Goal: Transaction & Acquisition: Obtain resource

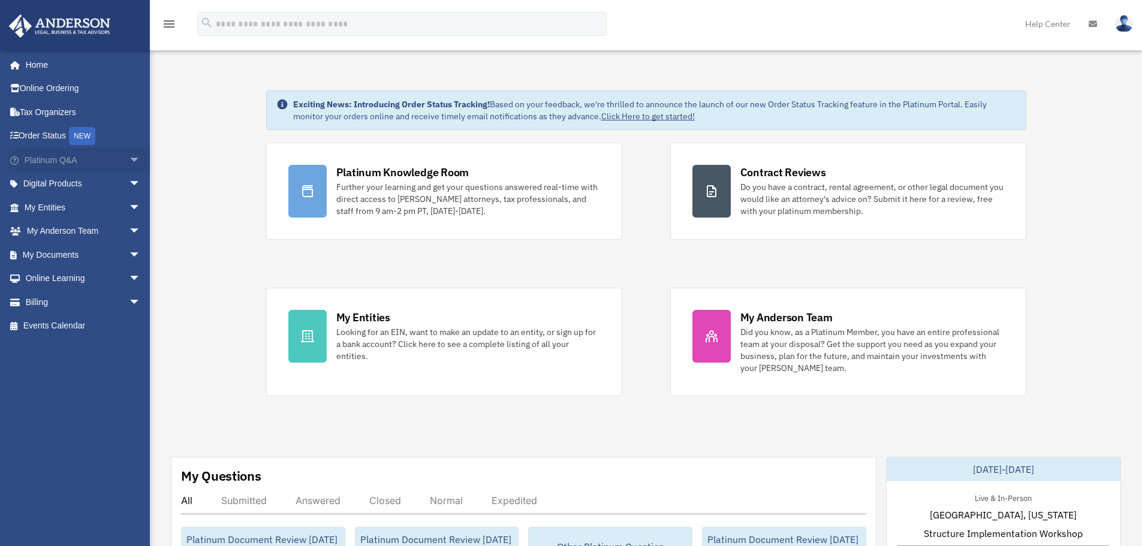
click at [129, 160] on span "arrow_drop_down" at bounding box center [141, 160] width 24 height 25
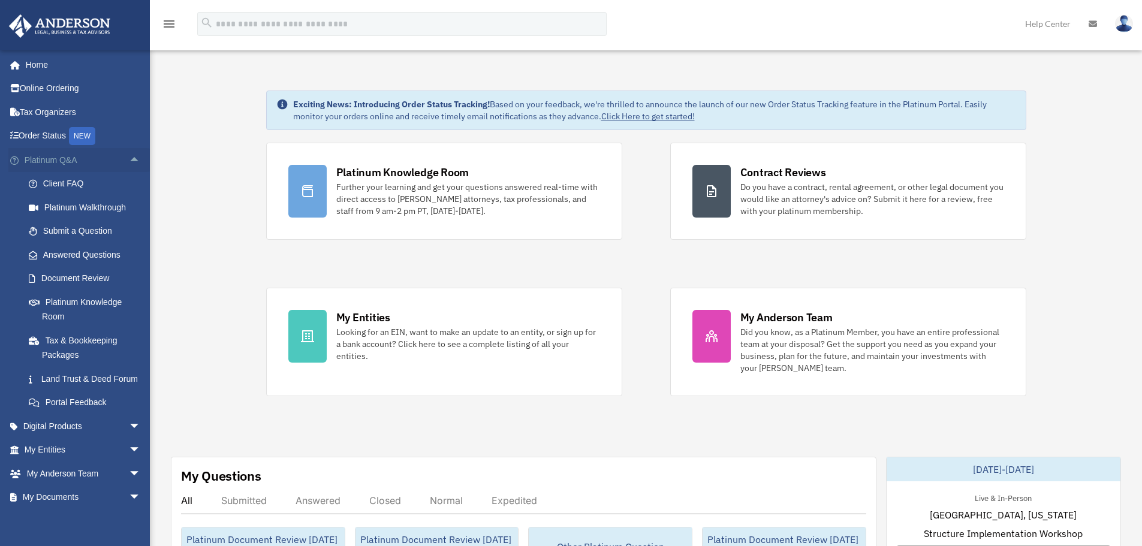
click at [129, 160] on span "arrow_drop_up" at bounding box center [141, 160] width 24 height 25
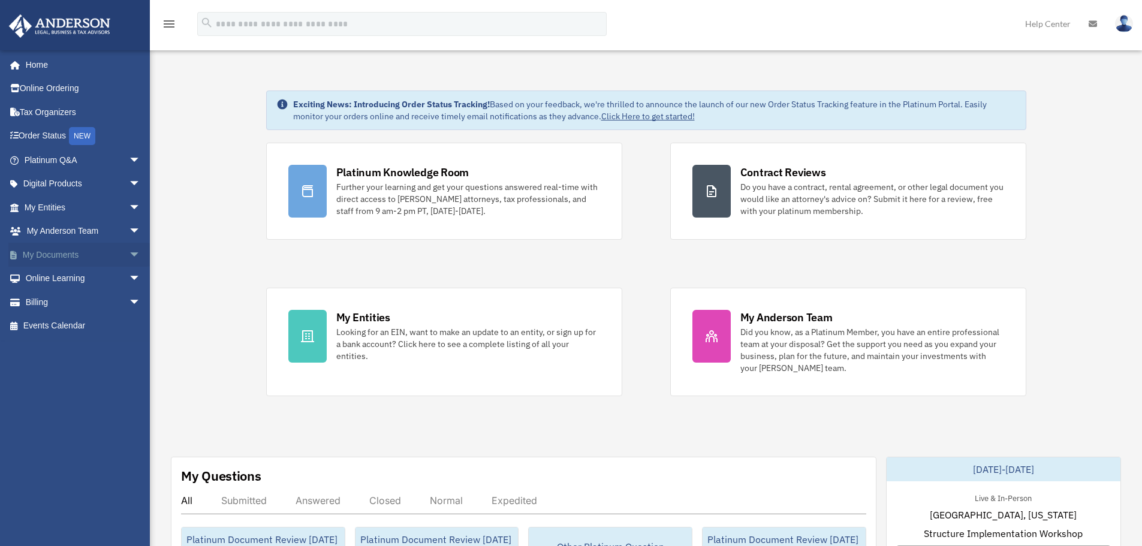
click at [129, 254] on span "arrow_drop_down" at bounding box center [141, 255] width 24 height 25
click at [80, 326] on link "Forms Library" at bounding box center [88, 326] width 142 height 24
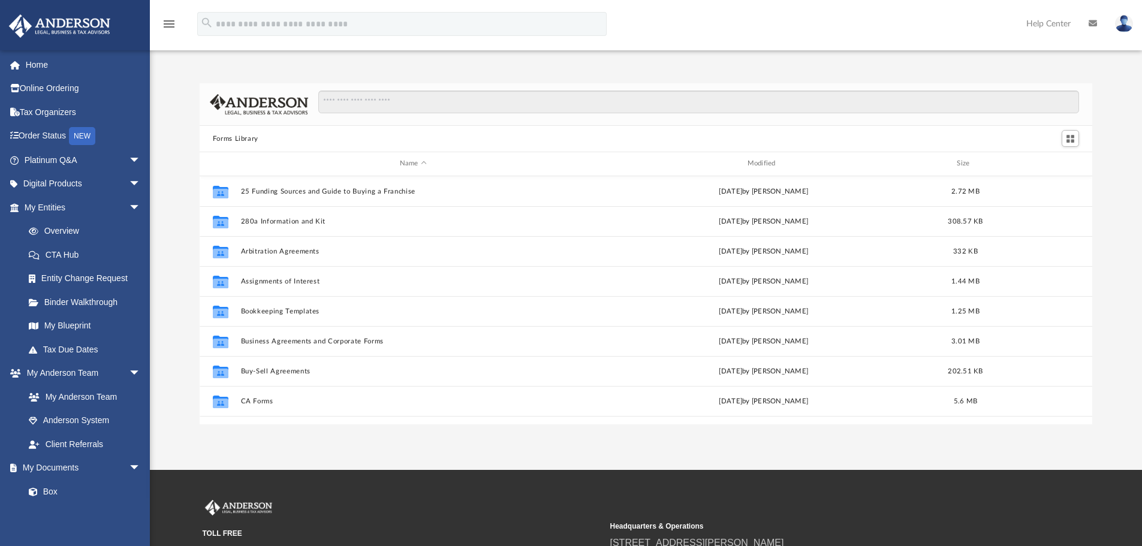
scroll to position [264, 884]
drag, startPoint x: 377, startPoint y: 92, endPoint x: 381, endPoint y: 98, distance: 7.7
click at [379, 97] on input "Search files and folders" at bounding box center [698, 102] width 761 height 23
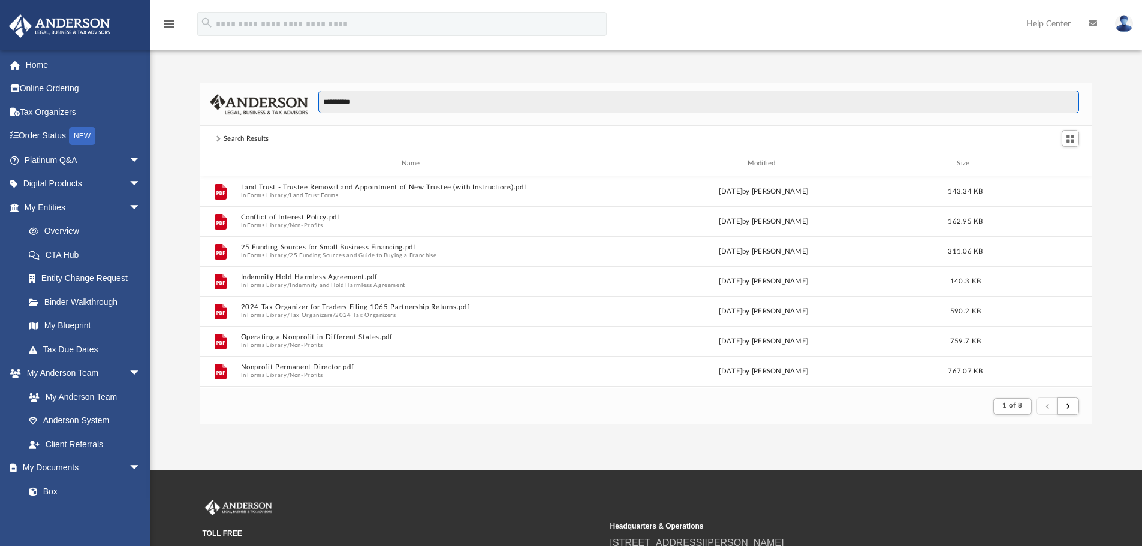
scroll to position [227, 884]
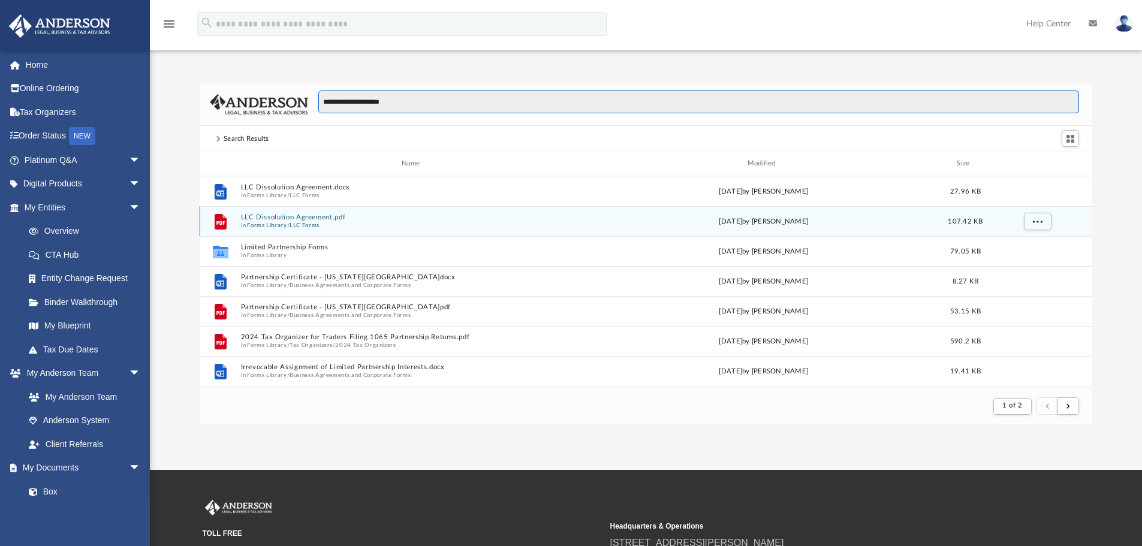
type input "**********"
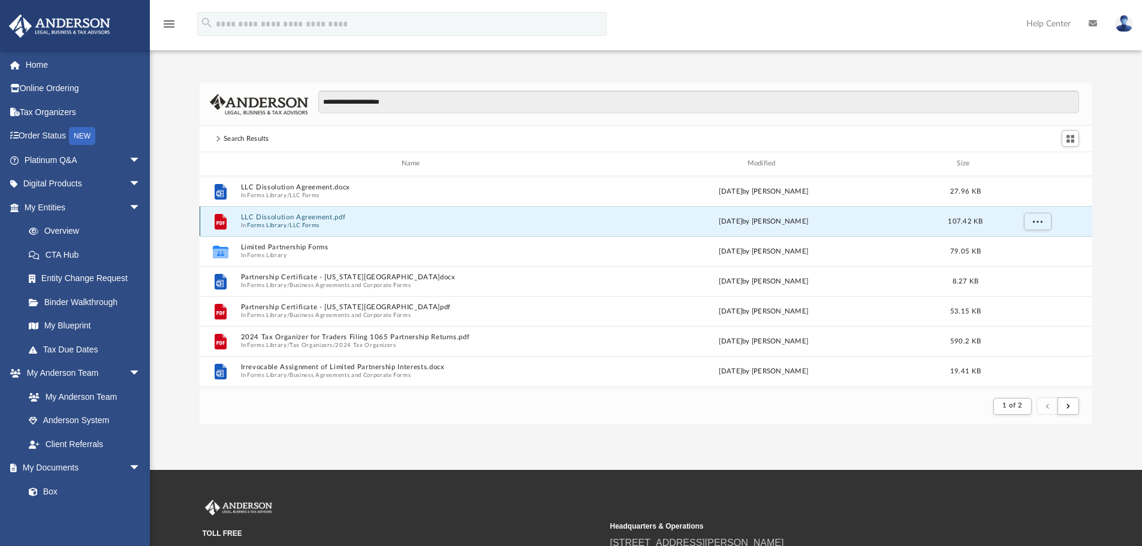
click at [280, 217] on button "LLC Dissolution Agreement.pdf" at bounding box center [412, 217] width 345 height 8
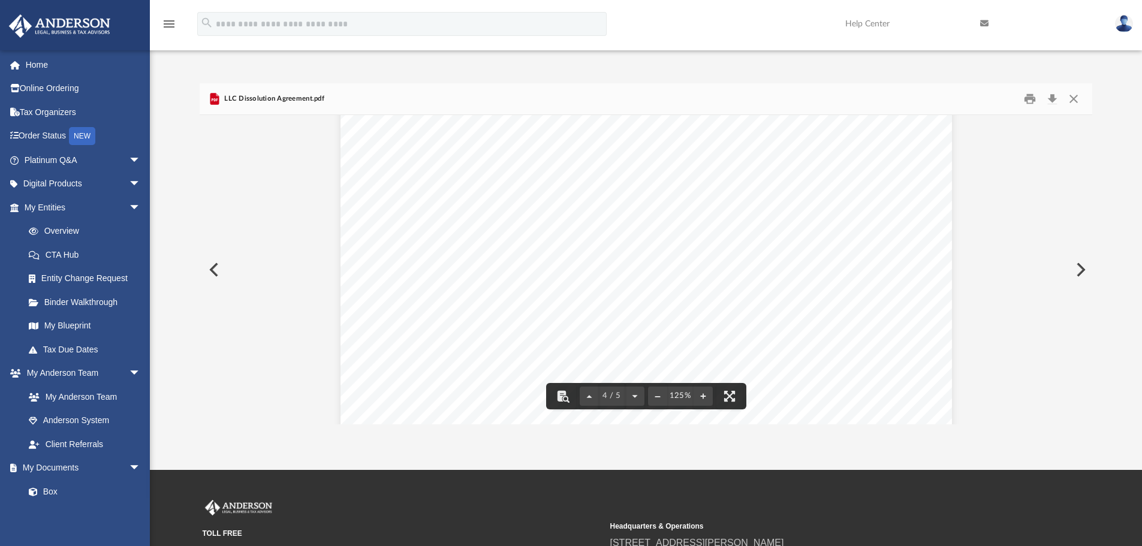
scroll to position [2899, 0]
click at [1073, 103] on button "Close" at bounding box center [1074, 99] width 22 height 19
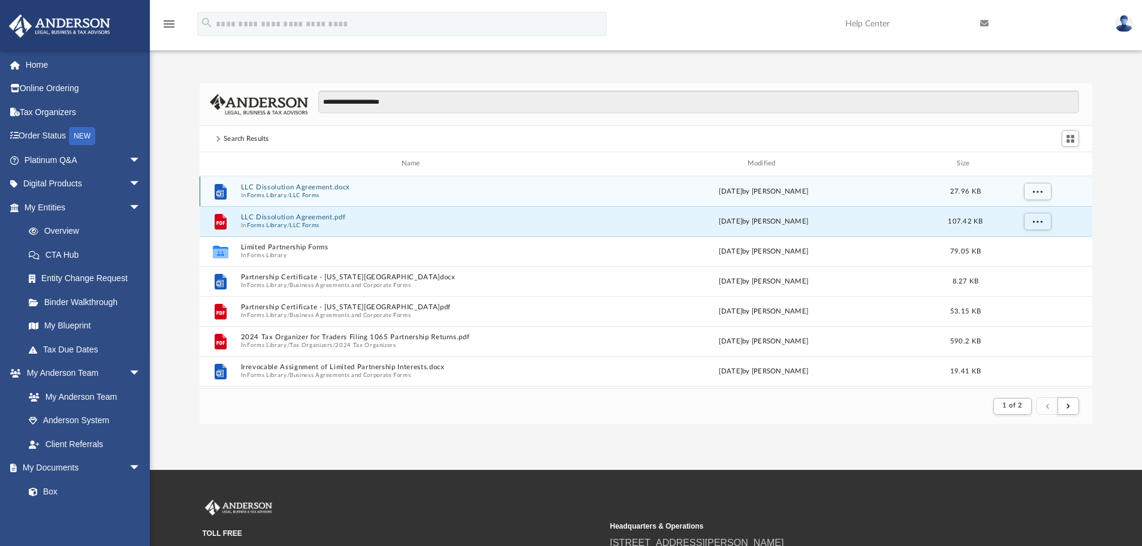
click at [385, 198] on span "In Forms Library / LLC Forms" at bounding box center [412, 195] width 345 height 8
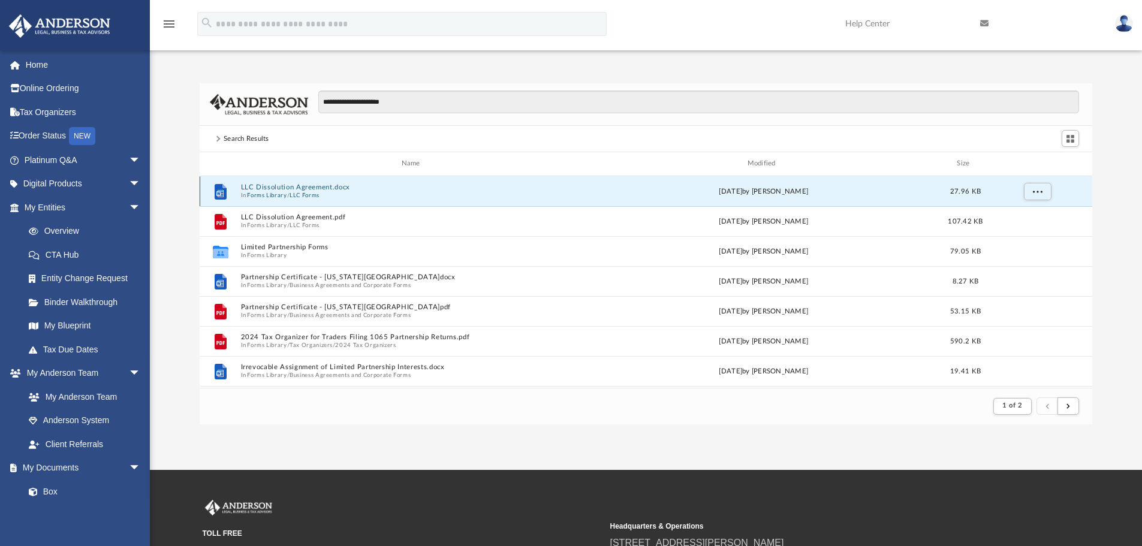
click at [331, 188] on button "LLC Dissolution Agreement.docx" at bounding box center [412, 187] width 345 height 8
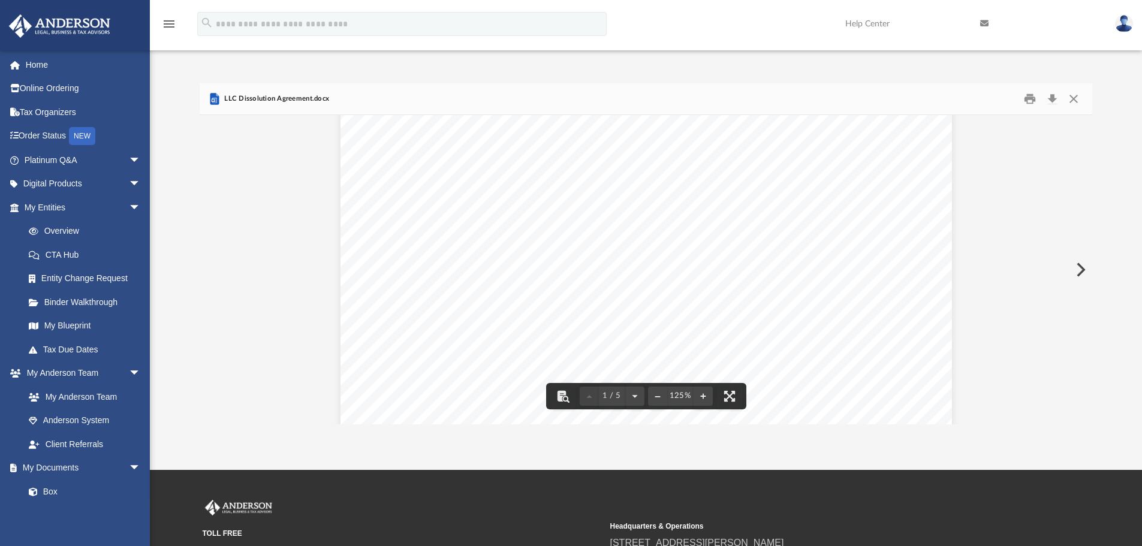
scroll to position [300, 0]
click at [1075, 106] on button "Close" at bounding box center [1074, 99] width 22 height 19
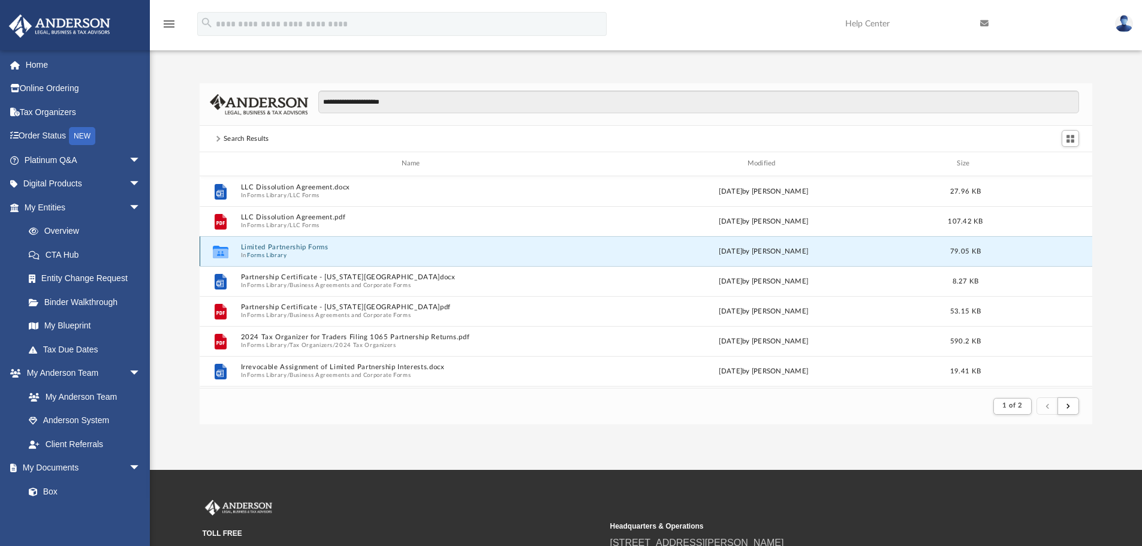
click at [295, 249] on button "Limited Partnership Forms" at bounding box center [412, 247] width 345 height 8
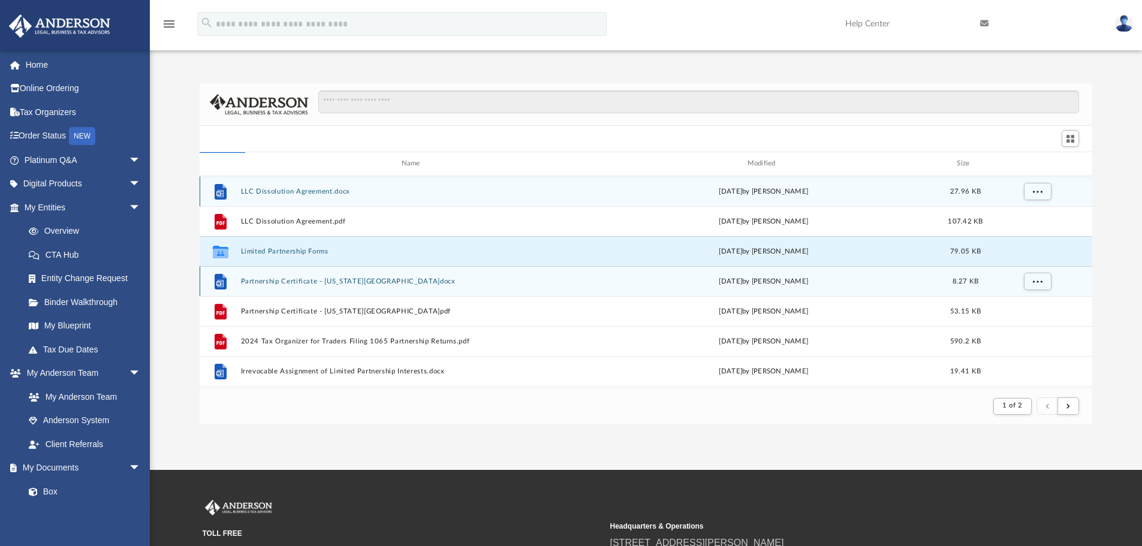
scroll to position [264, 884]
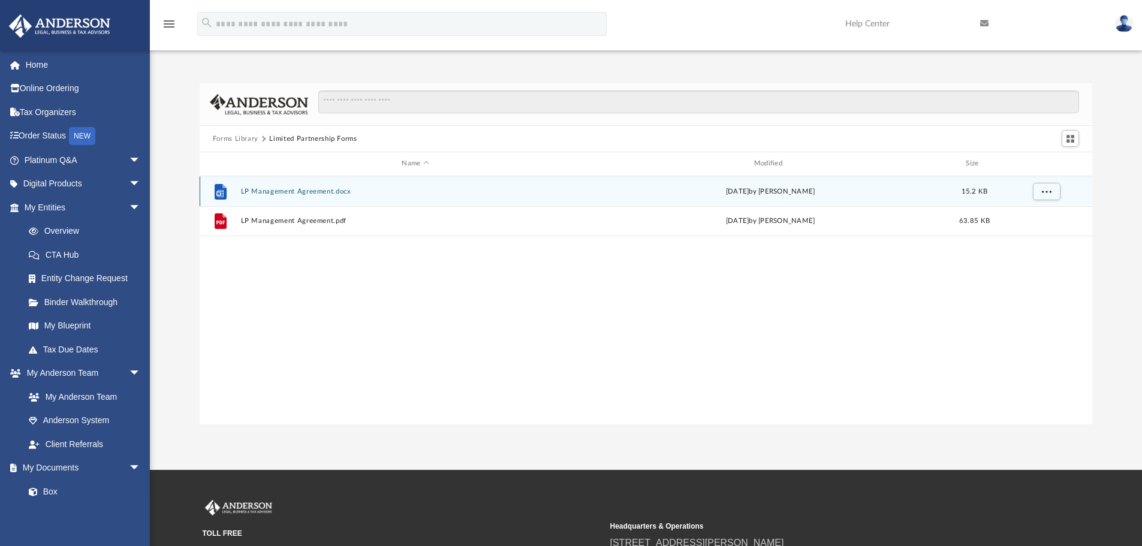
click at [612, 189] on div "[DATE] by [PERSON_NAME]" at bounding box center [770, 191] width 350 height 11
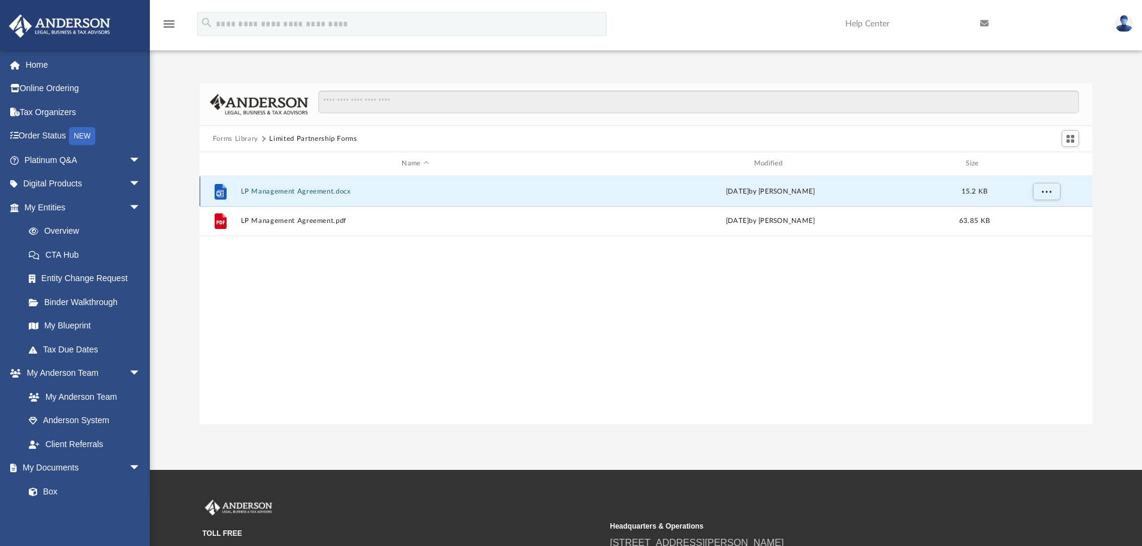
click at [357, 194] on button "LP Management Agreement.docx" at bounding box center [415, 192] width 350 height 8
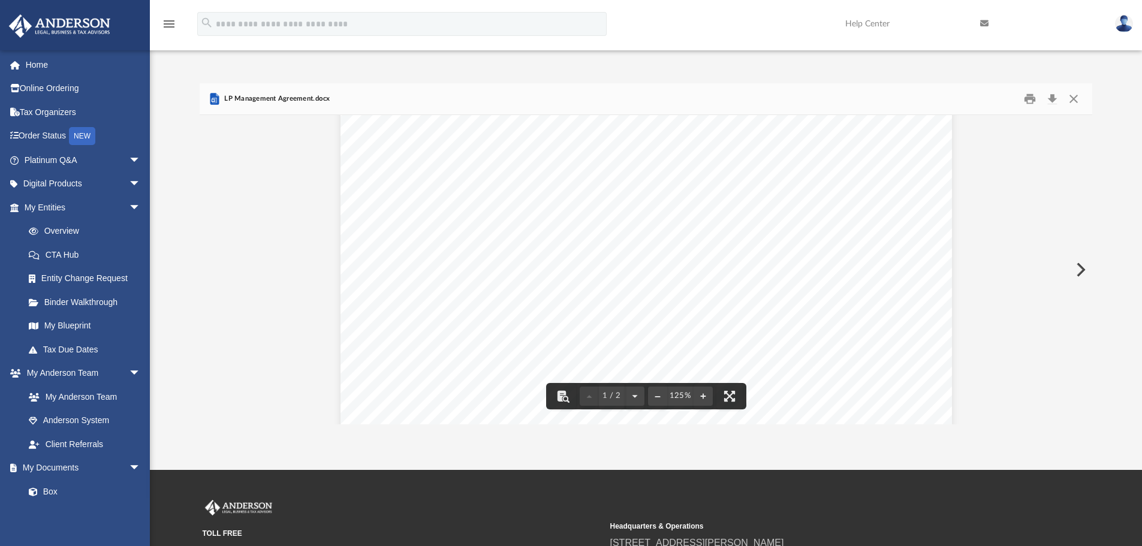
scroll to position [0, 0]
click at [1077, 104] on button "Close" at bounding box center [1074, 99] width 22 height 19
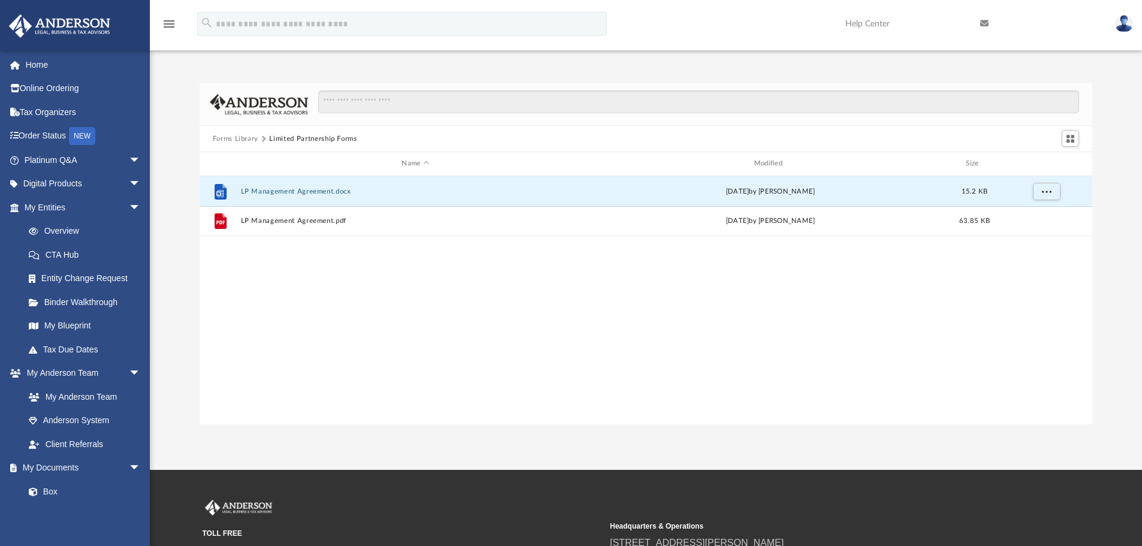
click at [235, 140] on button "Forms Library" at bounding box center [236, 139] width 46 height 11
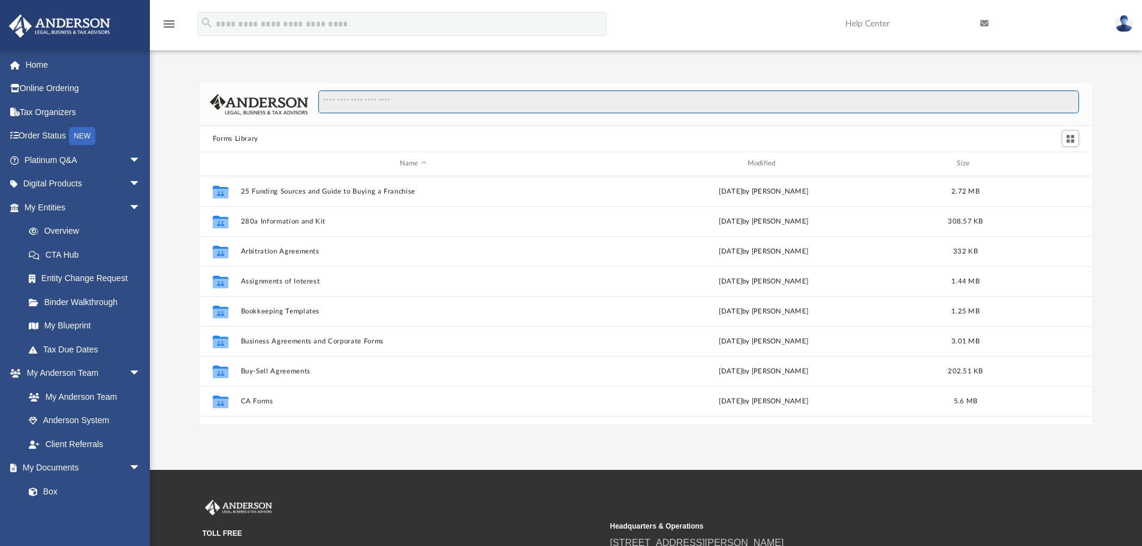
click at [396, 99] on input "Search files and folders" at bounding box center [698, 102] width 761 height 23
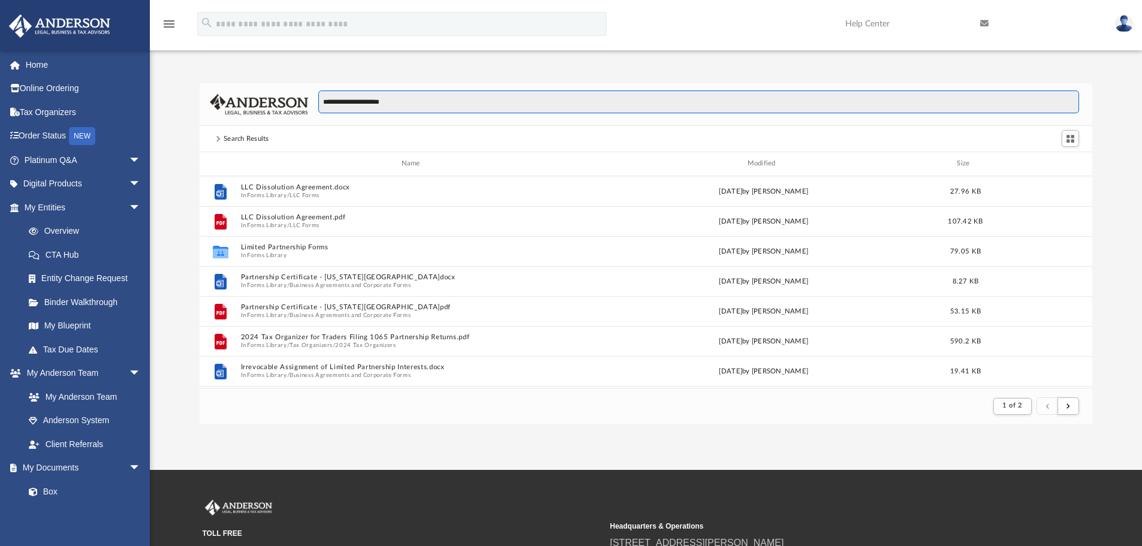
type input "**********"
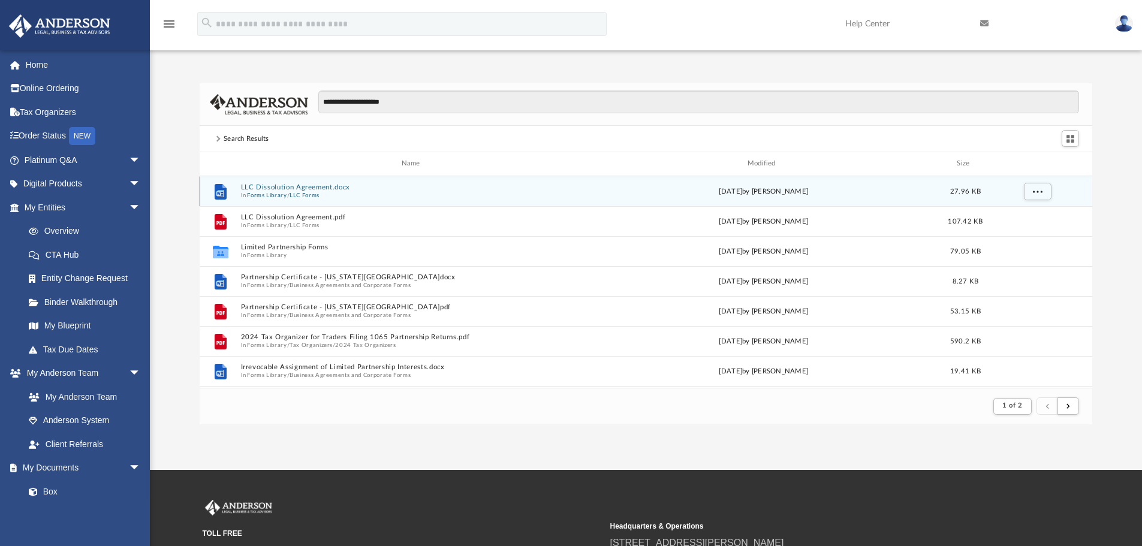
click at [338, 196] on span "In Forms Library / LLC Forms" at bounding box center [412, 195] width 345 height 8
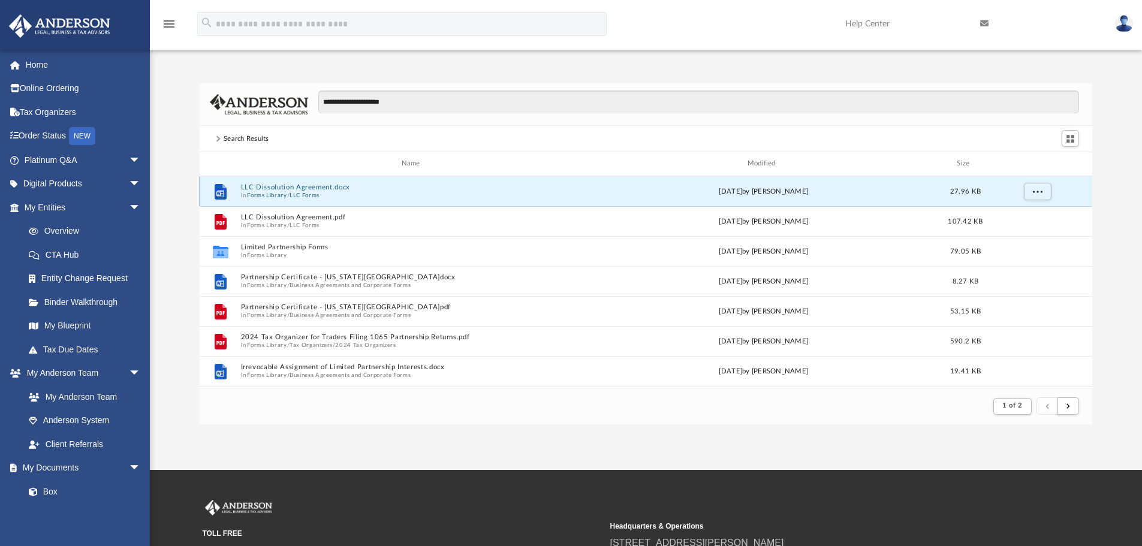
click at [338, 187] on button "LLC Dissolution Agreement.docx" at bounding box center [412, 187] width 345 height 8
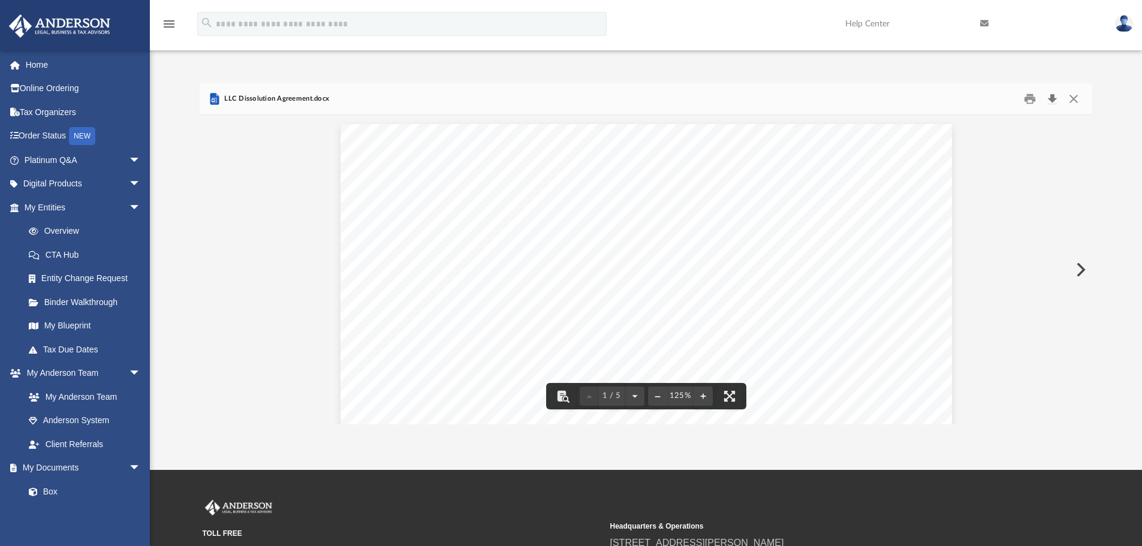
click at [1051, 99] on button "Download" at bounding box center [1053, 99] width 22 height 19
click at [1075, 98] on button "Close" at bounding box center [1074, 99] width 22 height 19
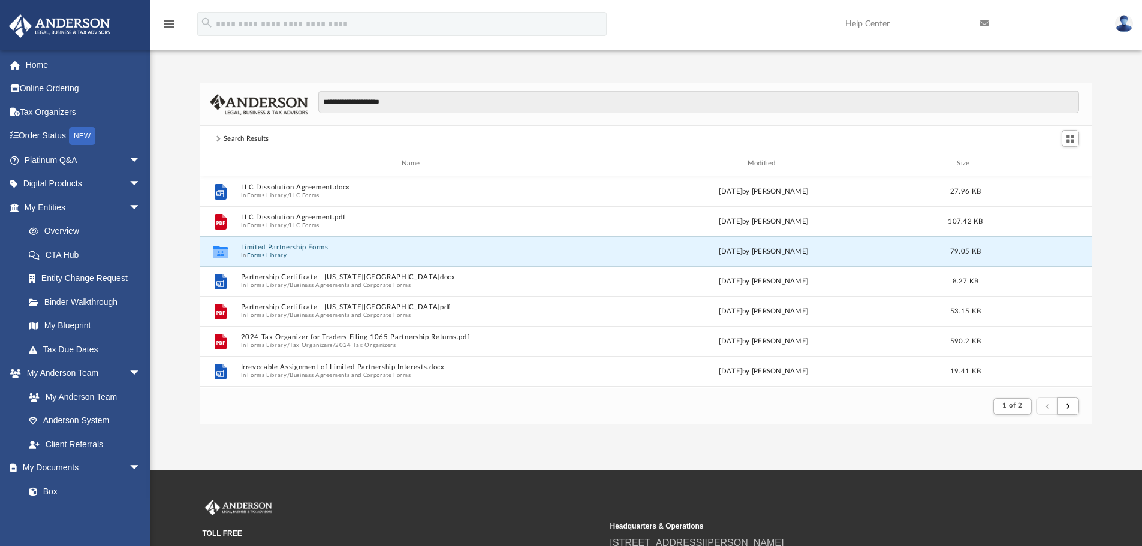
click at [291, 249] on button "Limited Partnership Forms" at bounding box center [412, 247] width 345 height 8
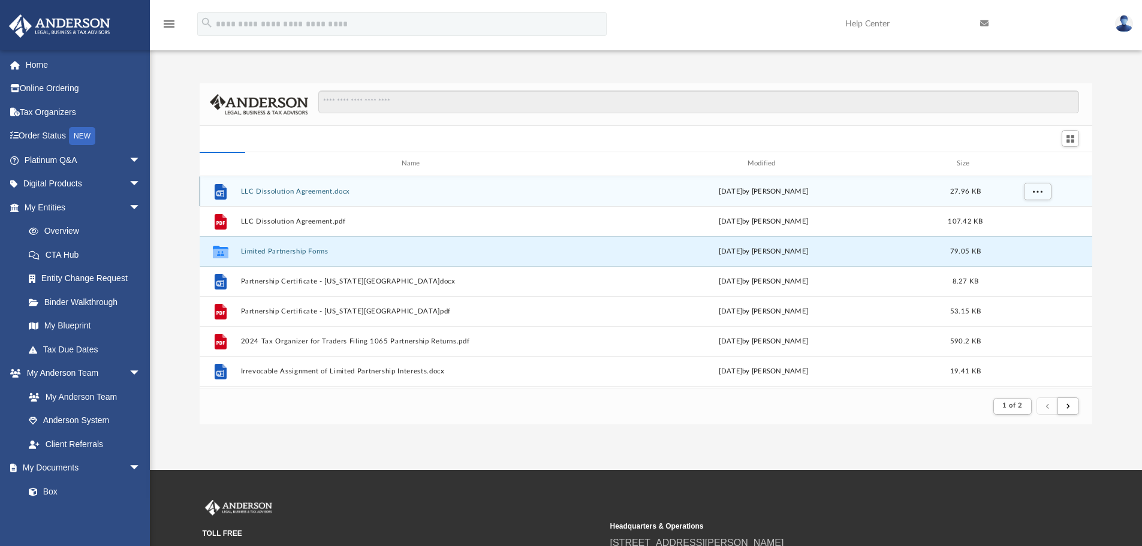
scroll to position [264, 884]
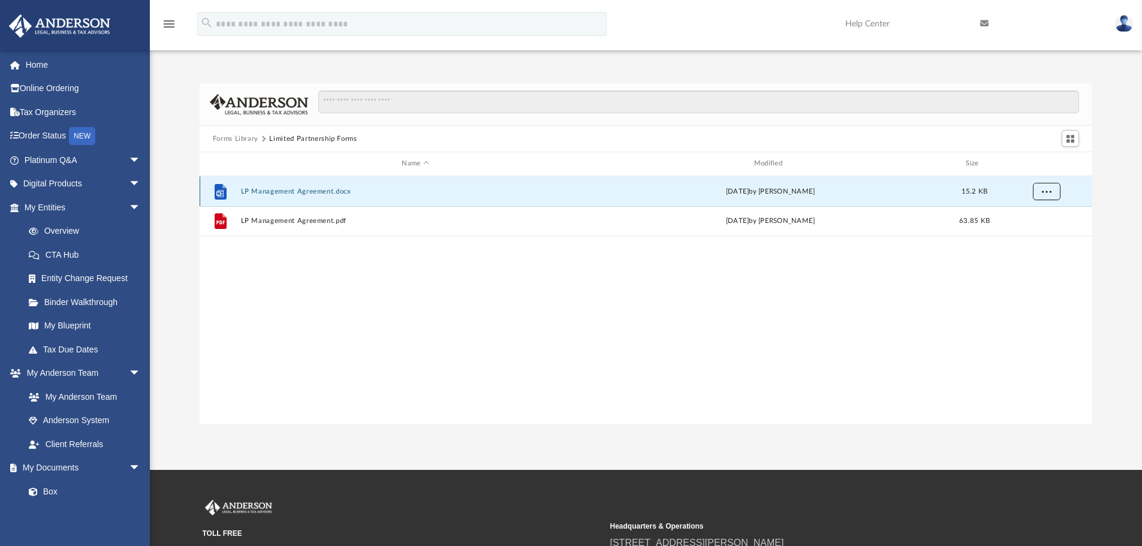
click at [1046, 195] on button "More options" at bounding box center [1047, 191] width 28 height 18
click at [1034, 237] on li "Download" at bounding box center [1035, 234] width 35 height 13
click at [1046, 190] on span "More options" at bounding box center [1047, 191] width 10 height 7
